Goal: Task Accomplishment & Management: Manage account settings

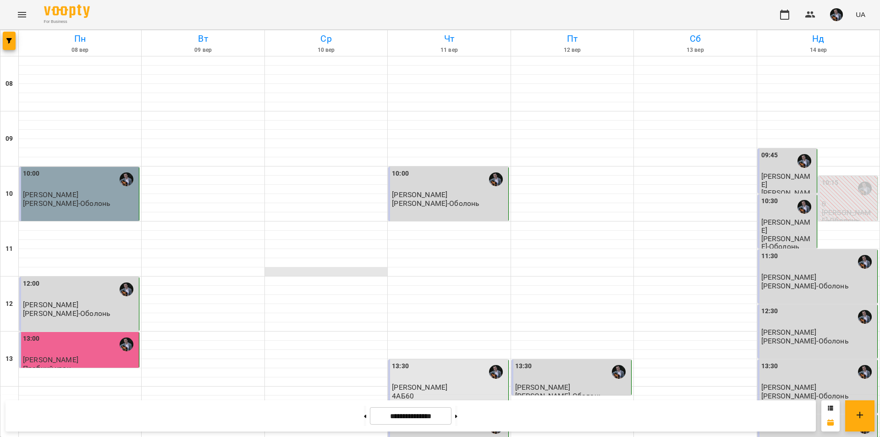
scroll to position [376, 0]
click at [457, 423] on button at bounding box center [456, 416] width 2 height 20
type input "**********"
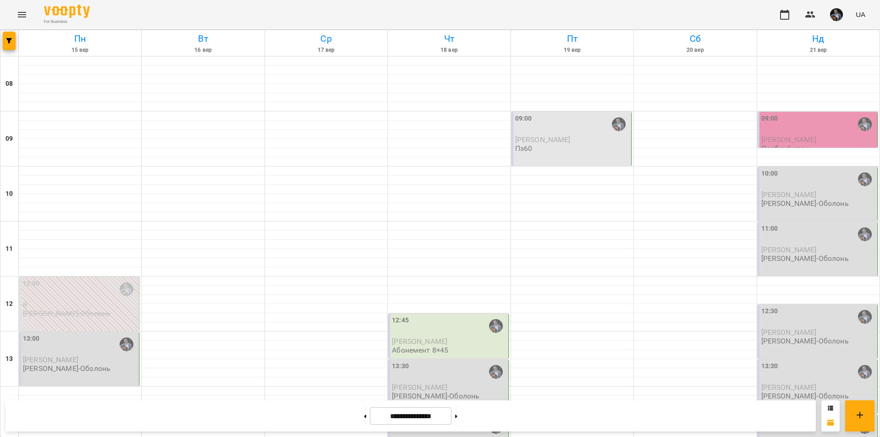
scroll to position [111, 0]
click at [91, 334] on div "13:00" at bounding box center [80, 344] width 114 height 21
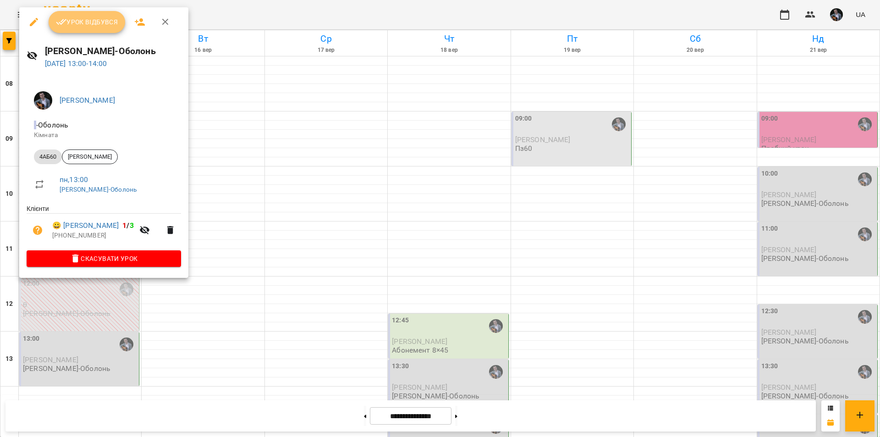
click at [102, 25] on span "Урок відбувся" at bounding box center [87, 21] width 62 height 11
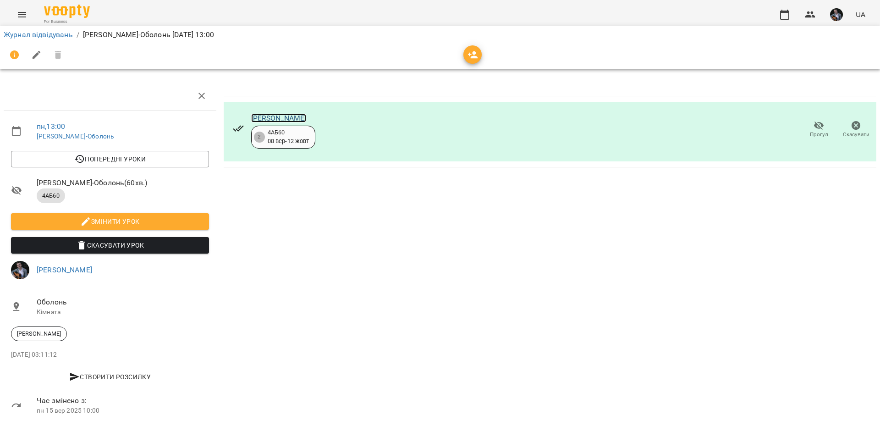
click at [287, 117] on link "[PERSON_NAME]" at bounding box center [278, 118] width 55 height 9
click at [810, 7] on button "button" at bounding box center [810, 15] width 22 height 22
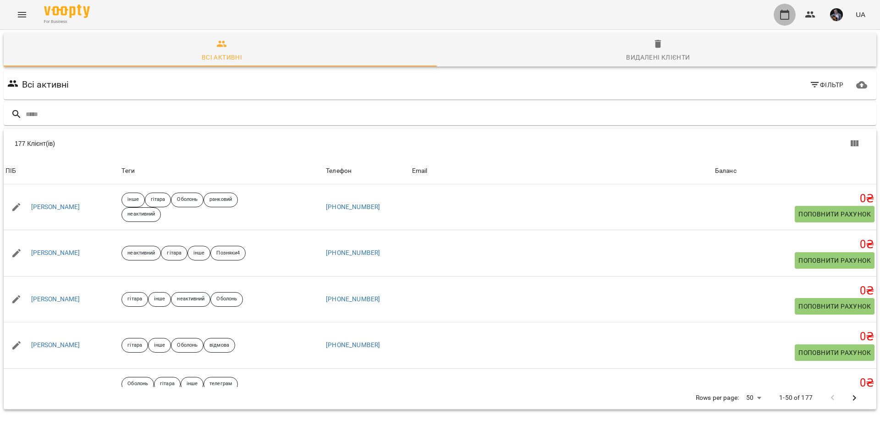
click at [790, 9] on icon "button" at bounding box center [784, 14] width 11 height 11
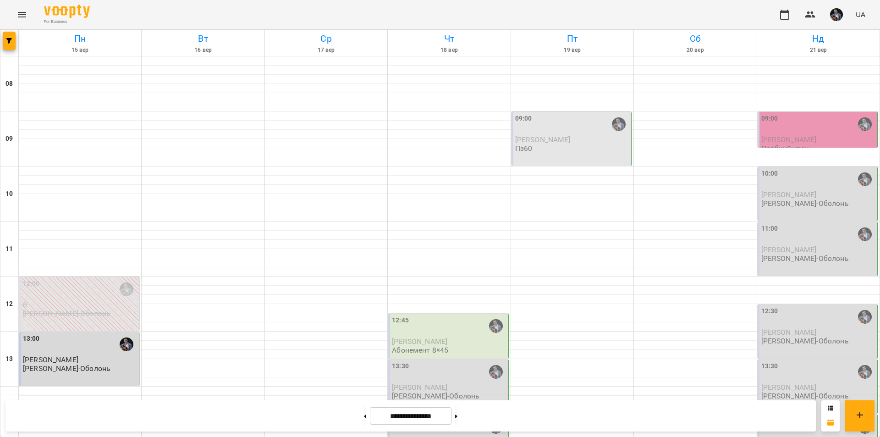
scroll to position [198, 0]
click at [113, 332] on div "13:00 Пашкевич Діана Олексій Кочетов-Оболонь" at bounding box center [79, 359] width 120 height 54
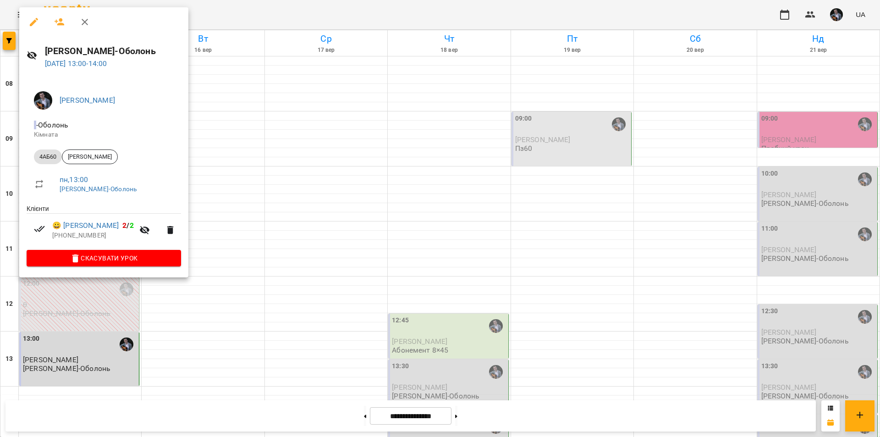
click at [215, 233] on div at bounding box center [440, 218] width 880 height 437
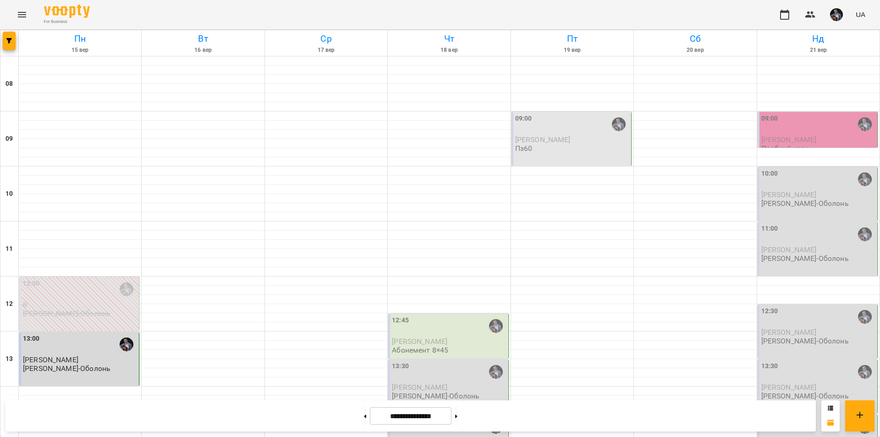
scroll to position [12, 0]
